Goal: Communication & Community: Connect with others

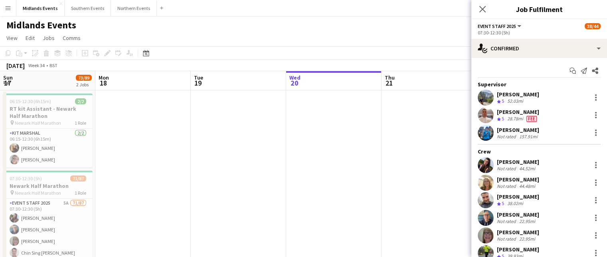
scroll to position [0, 191]
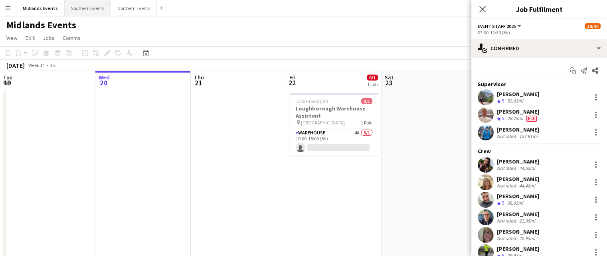
click at [81, 9] on button "Southern Events Close" at bounding box center [88, 8] width 46 height 16
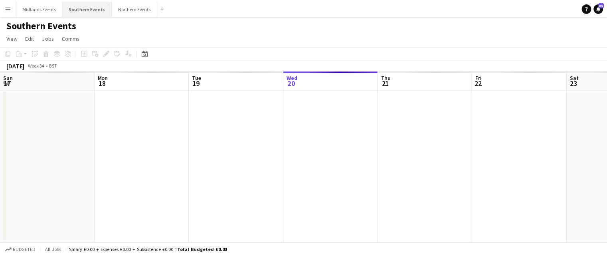
scroll to position [0, 191]
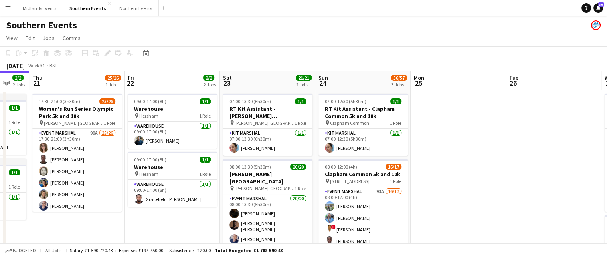
drag, startPoint x: 416, startPoint y: 149, endPoint x: 254, endPoint y: 132, distance: 162.9
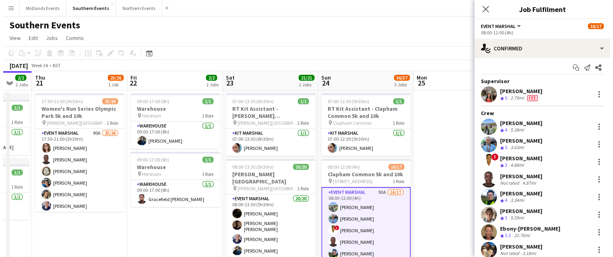
scroll to position [0, 0]
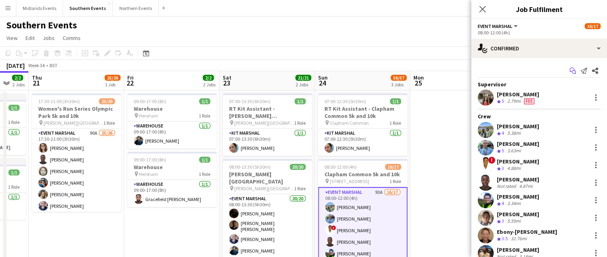
click at [569, 72] on icon "Start chat" at bounding box center [572, 70] width 6 height 6
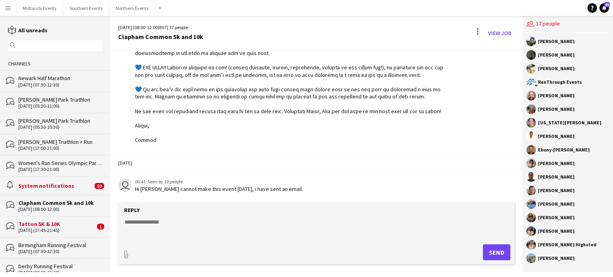
scroll to position [913, 0]
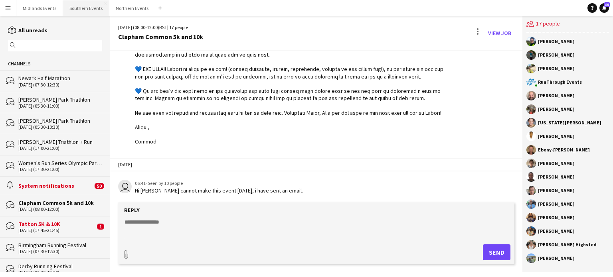
click at [87, 9] on button "Southern Events Close" at bounding box center [86, 8] width 46 height 16
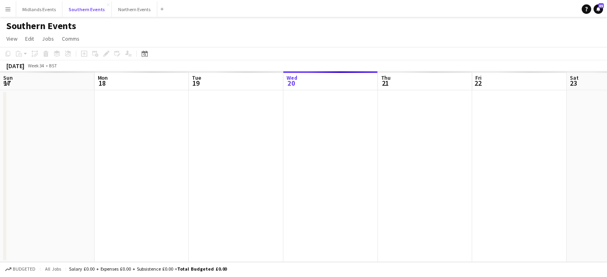
scroll to position [0, 191]
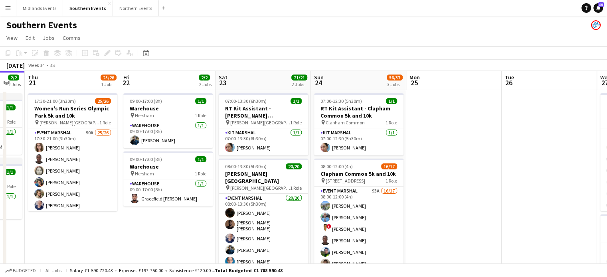
drag, startPoint x: 386, startPoint y: 221, endPoint x: 271, endPoint y: 231, distance: 115.3
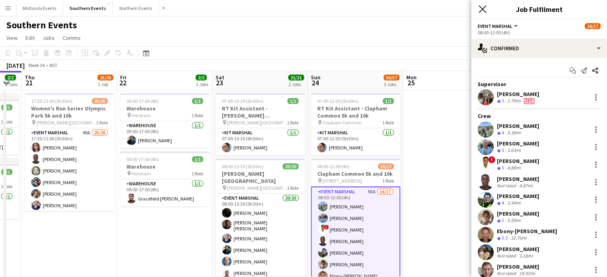
click at [485, 9] on icon "Close pop-in" at bounding box center [482, 9] width 8 height 8
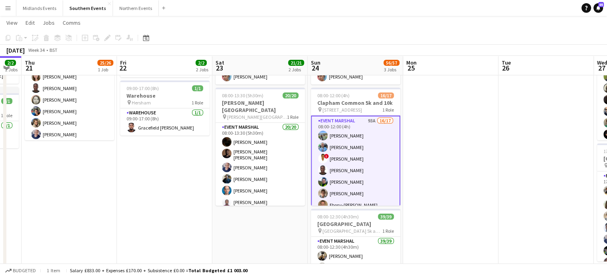
scroll to position [70, 0]
click at [456, 133] on app-date-cell at bounding box center [450, 227] width 95 height 414
